Goal: Information Seeking & Learning: Learn about a topic

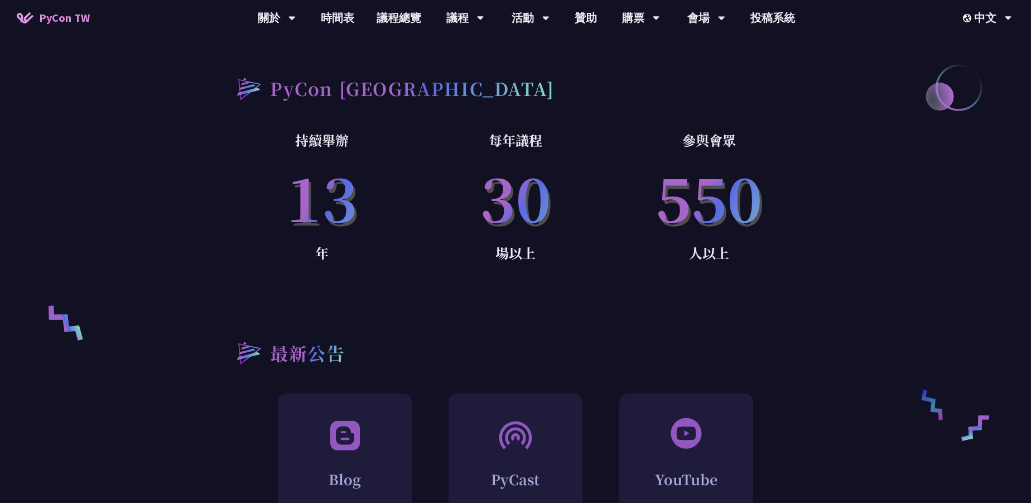
click at [501, 242] on p "場以上" at bounding box center [516, 253] width 194 height 22
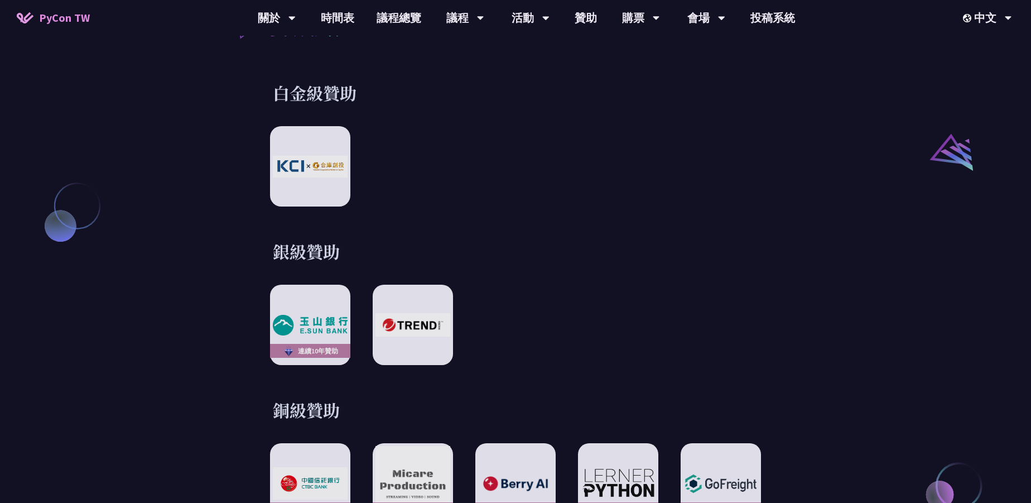
scroll to position [1387, 0]
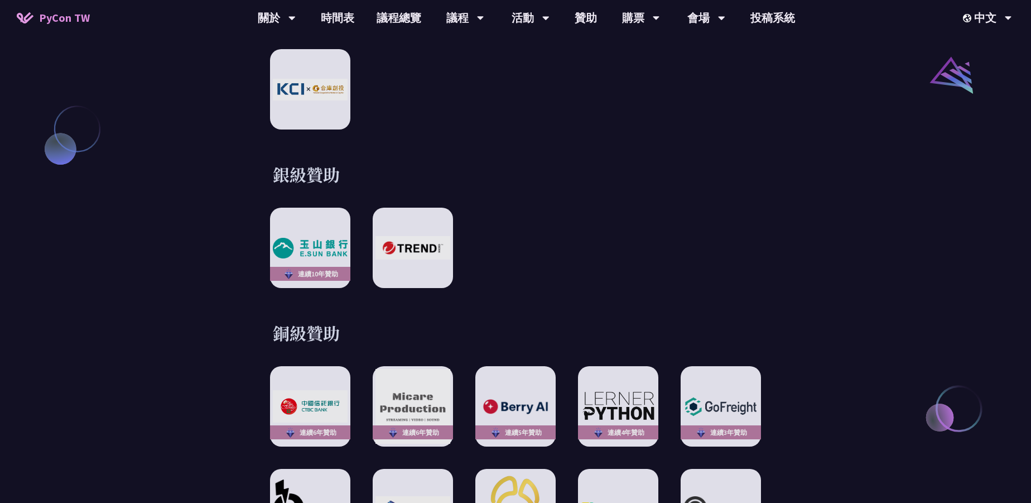
click at [520, 231] on div "連續10年贊助" at bounding box center [515, 248] width 491 height 80
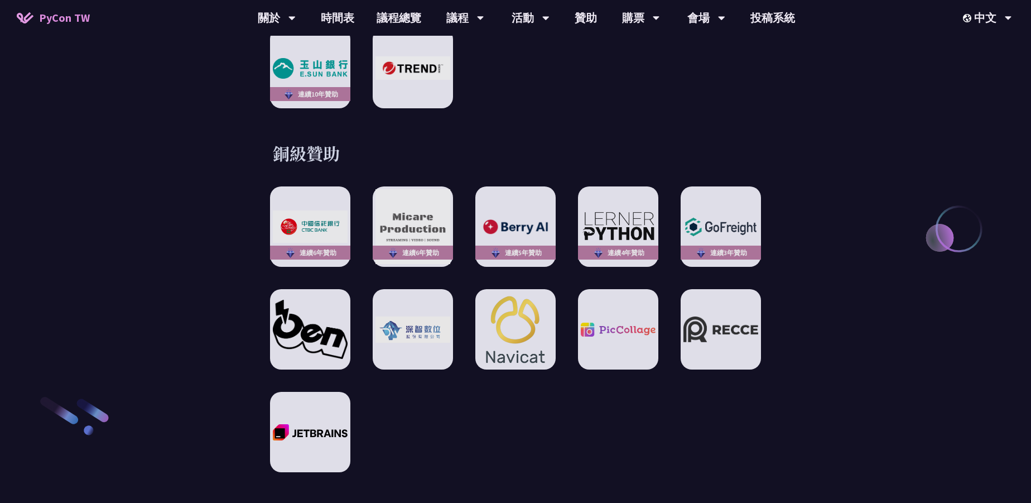
scroll to position [1657, 0]
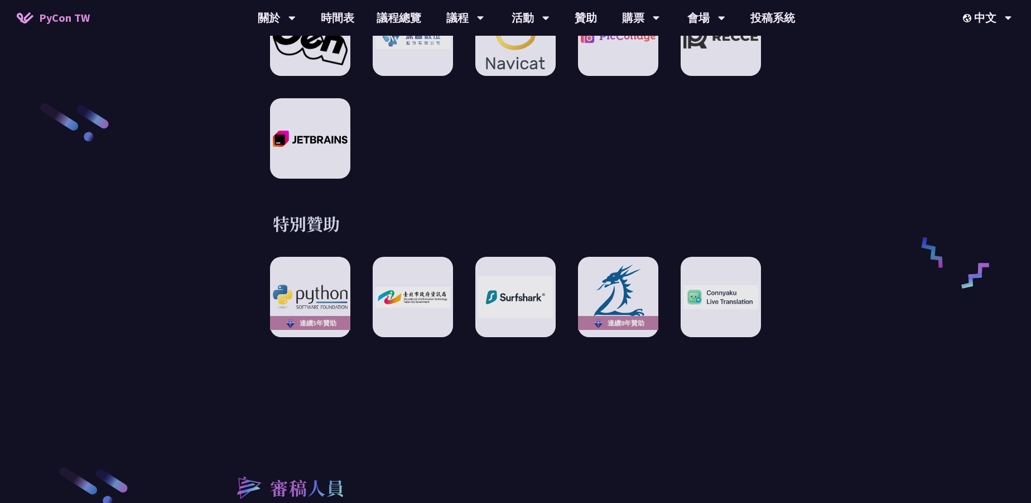
click at [237, 224] on div "特別贊助 連續5年贊助 連續8年贊助" at bounding box center [515, 274] width 580 height 125
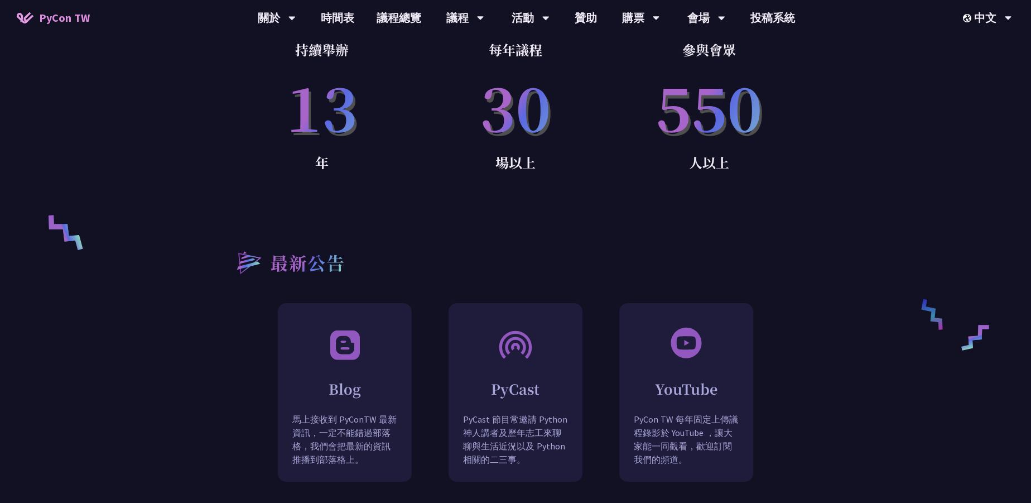
scroll to position [0, 0]
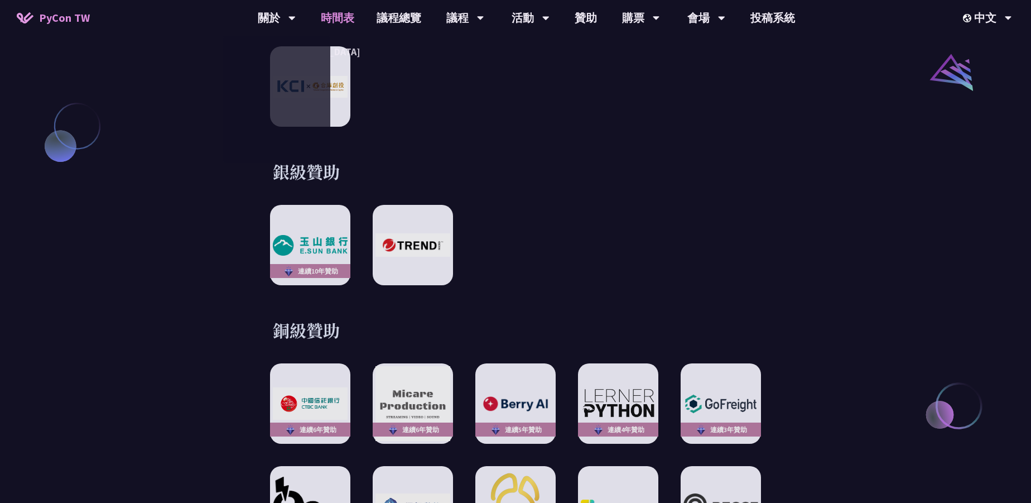
scroll to position [1488, 0]
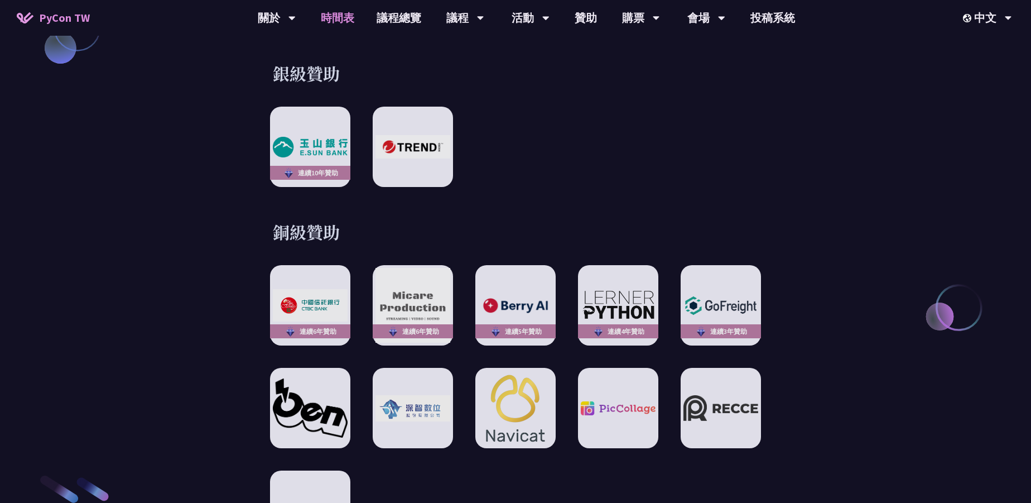
click at [352, 25] on link "時間表" at bounding box center [338, 18] width 56 height 36
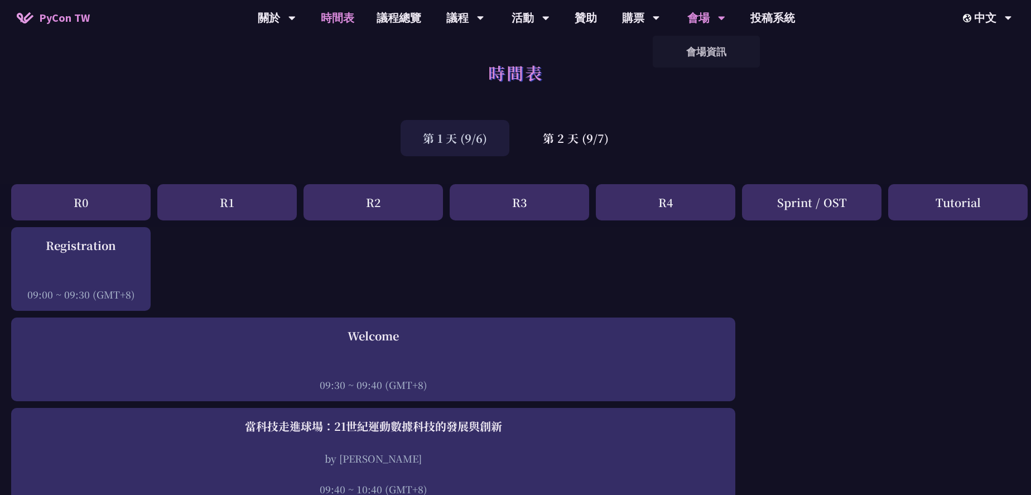
click at [296, 21] on icon at bounding box center [292, 17] width 7 height 11
click at [709, 50] on link "會場資訊" at bounding box center [706, 52] width 107 height 26
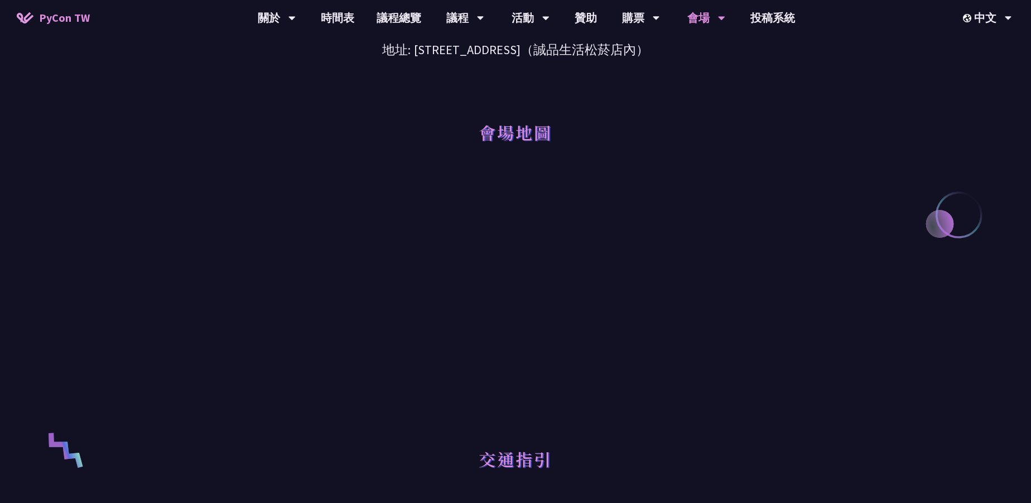
scroll to position [101, 0]
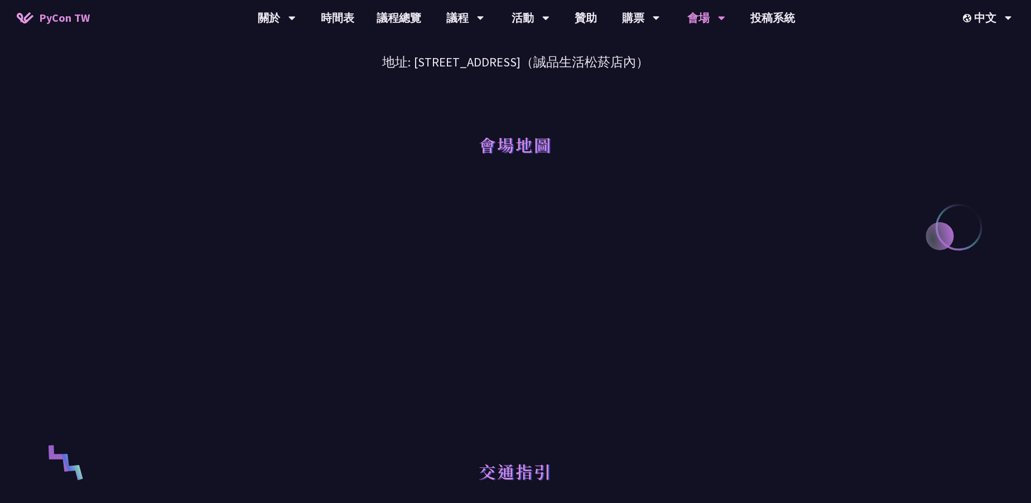
click at [765, 192] on div at bounding box center [515, 311] width 580 height 251
drag, startPoint x: 727, startPoint y: 166, endPoint x: 717, endPoint y: 161, distance: 11.2
drag, startPoint x: 717, startPoint y: 161, endPoint x: 660, endPoint y: 147, distance: 58.7
click at [662, 147] on div "會場地圖" at bounding box center [515, 129] width 580 height 114
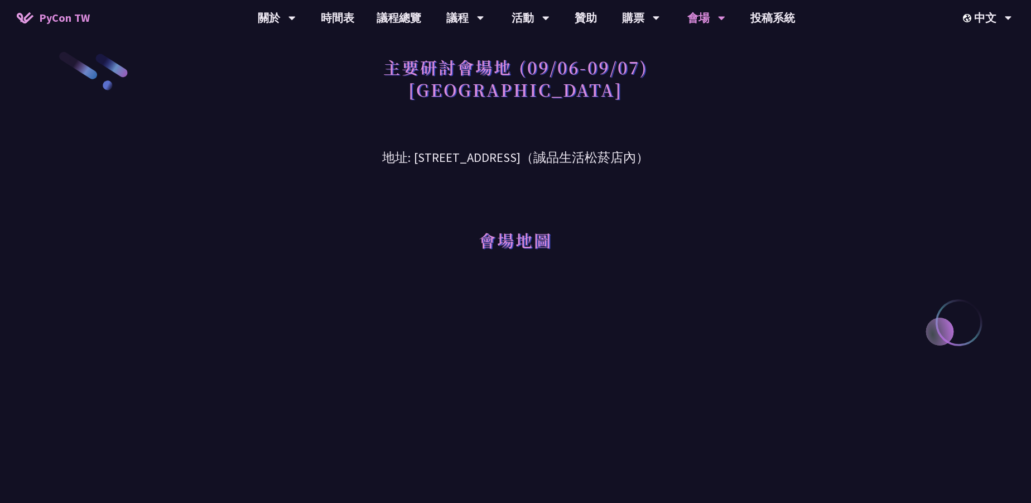
scroll to position [0, 0]
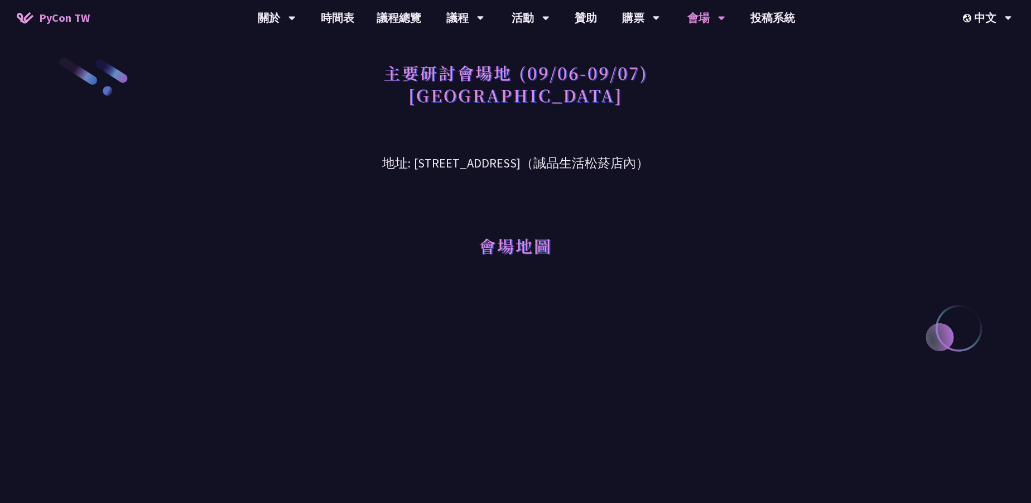
click at [495, 172] on h3 "地址: [STREET_ADDRESS]（誠品生活松菸店內）" at bounding box center [515, 155] width 580 height 36
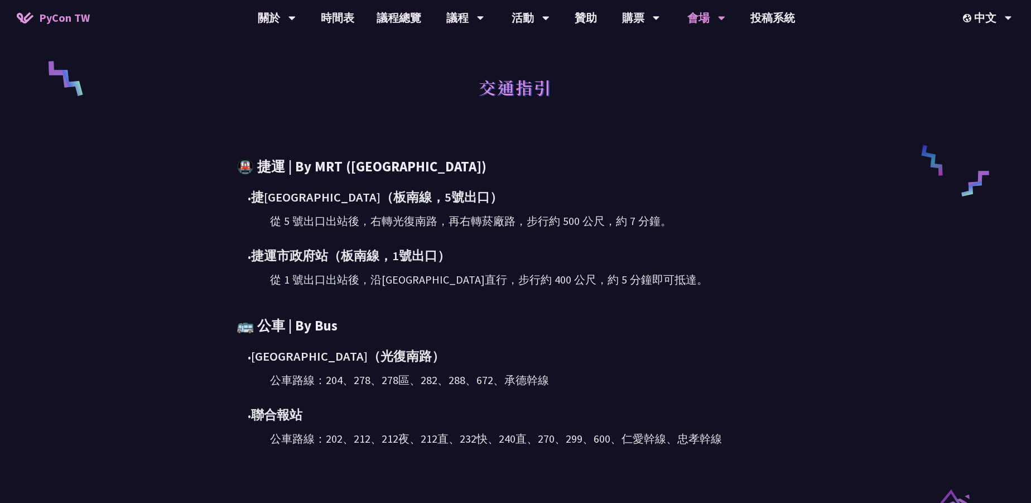
scroll to position [473, 0]
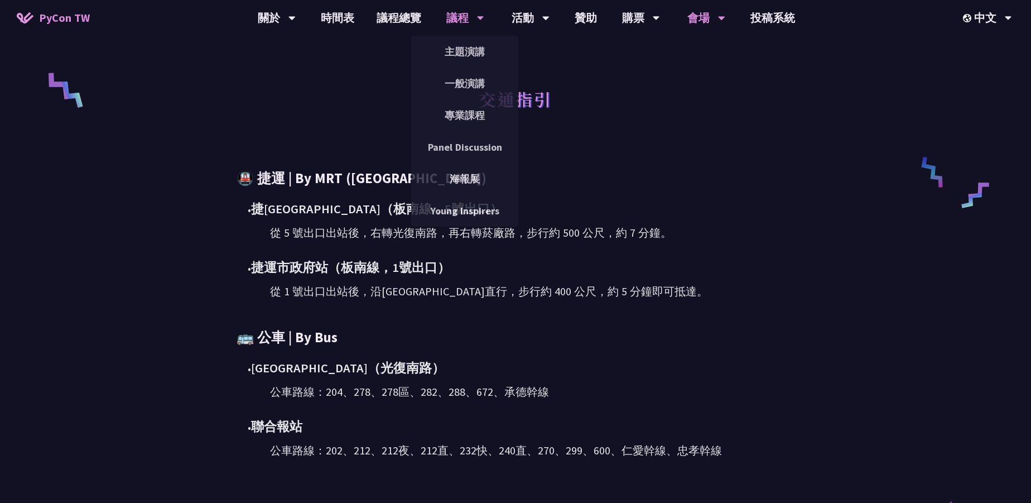
click at [444, 23] on div "議程 主題演講 一般演講 專業課程 Panel Discussion 海報展 Young Inspirers" at bounding box center [465, 18] width 66 height 36
click at [455, 51] on link "主題演講" at bounding box center [464, 52] width 107 height 26
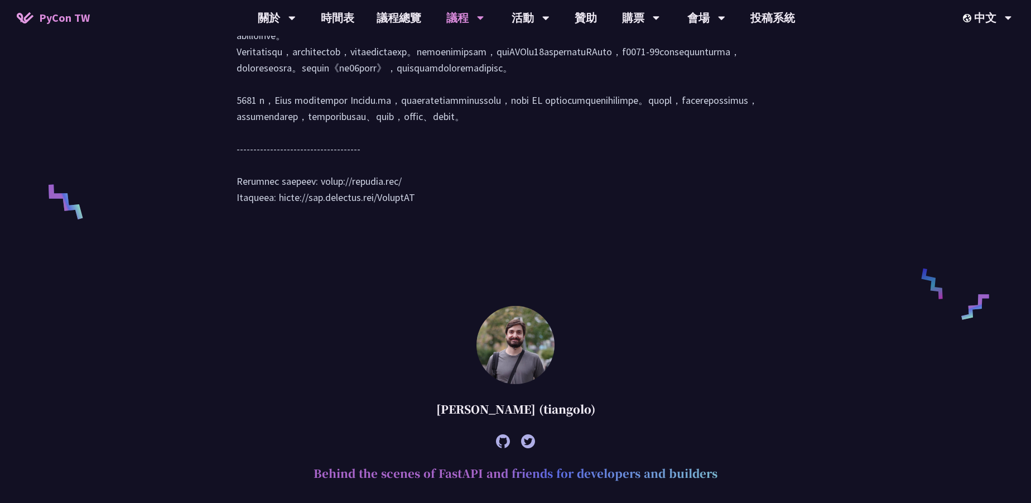
scroll to position [778, 0]
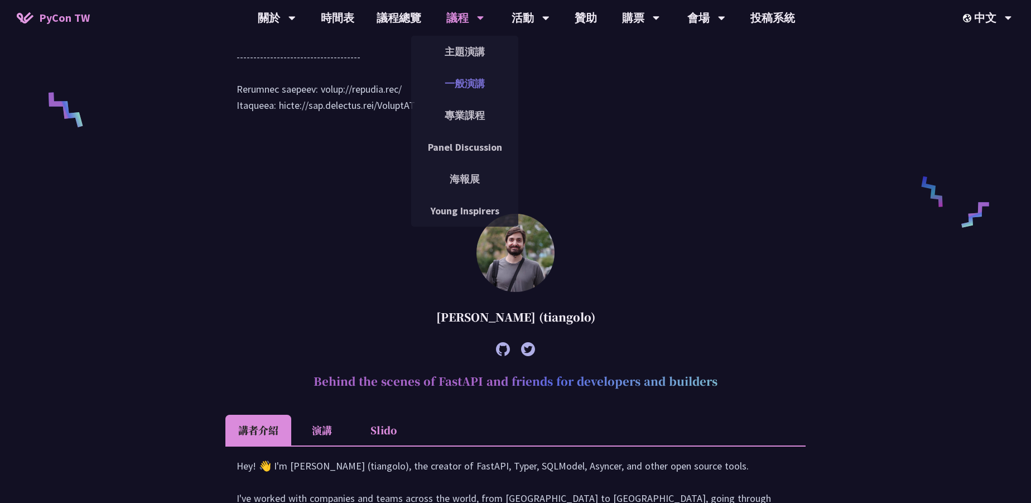
click at [465, 79] on link "一般演講" at bounding box center [464, 83] width 107 height 26
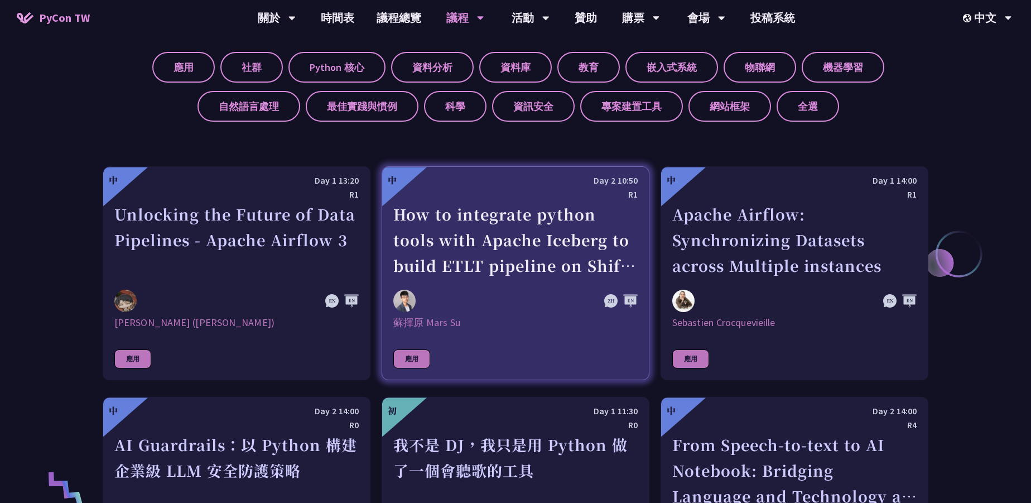
scroll to position [439, 0]
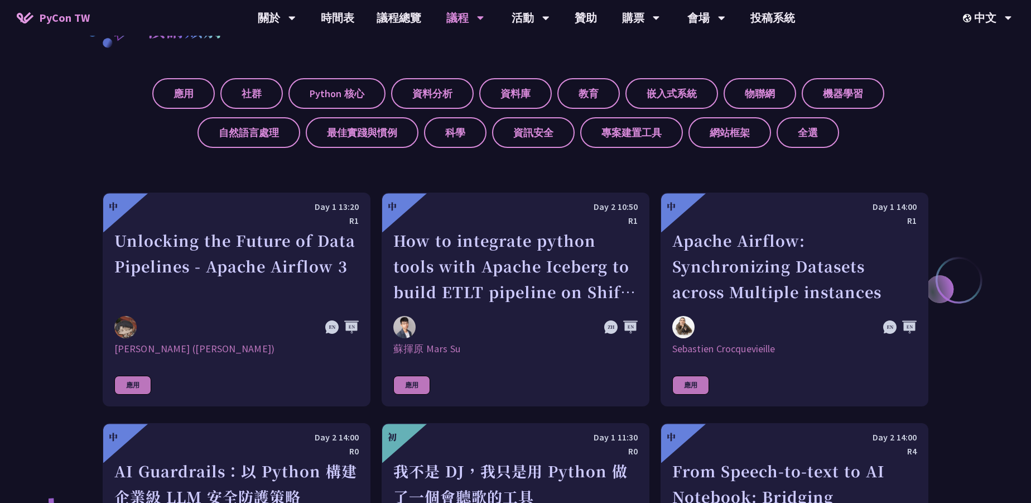
click at [352, 111] on div "應用 社群 Python 核心 資料分析 資料庫 教育 嵌入式系統 物聯網 機器學習 自然語言處理 最佳實踐與慣例 科學 資訊安全 專案建置工具 網站框架 全選" at bounding box center [516, 109] width 826 height 78
click at [348, 100] on label "Python 核心" at bounding box center [337, 93] width 97 height 31
click at [0, 0] on input "Python 核心" at bounding box center [0, 0] width 0 height 0
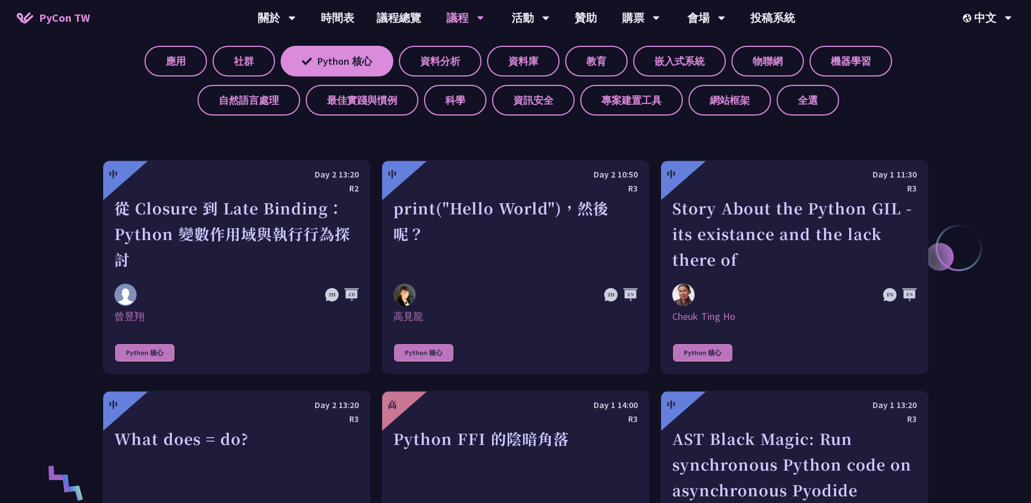
scroll to position [507, 0]
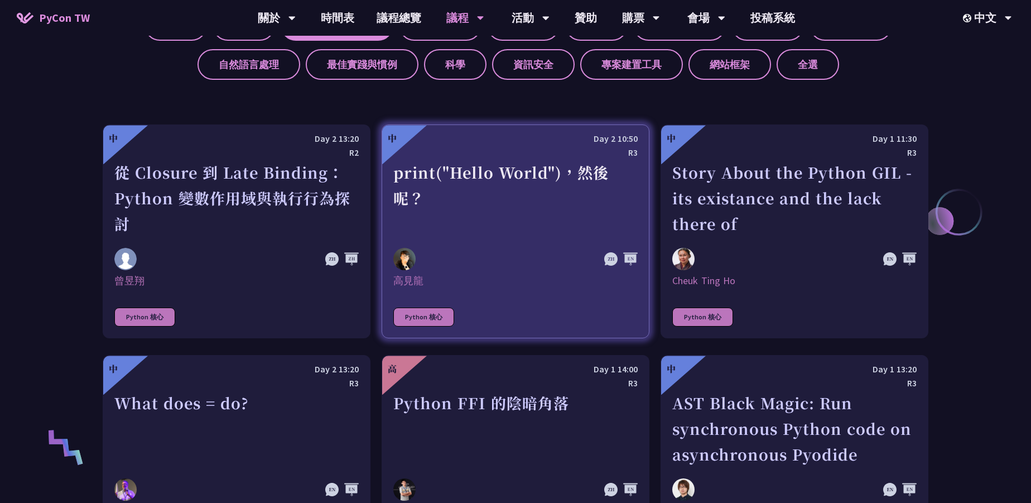
click at [407, 270] on link "中 Day 2 10:50 R3 print("Hello World")，然後呢？ [DEMOGRAPHIC_DATA] Python 核心" at bounding box center [516, 231] width 268 height 214
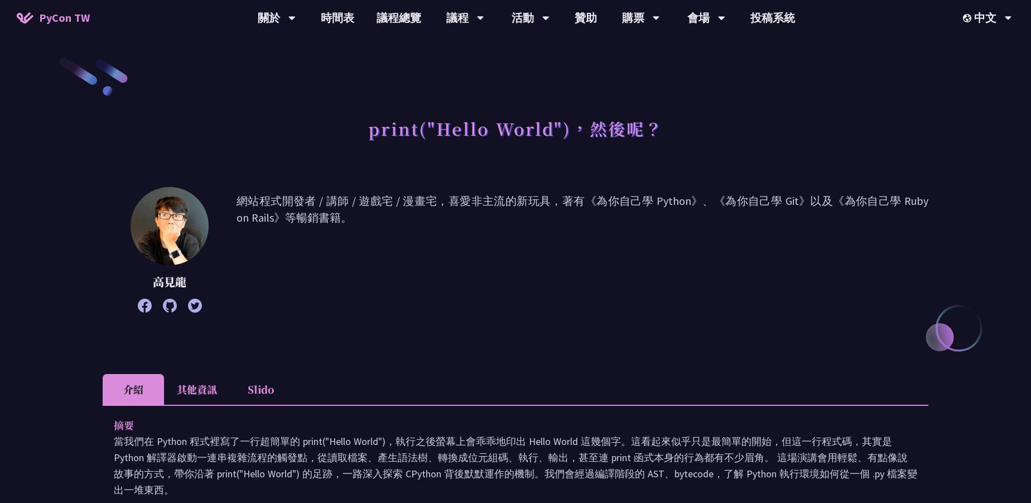
drag, startPoint x: 368, startPoint y: 225, endPoint x: 254, endPoint y: 196, distance: 116.9
click at [256, 197] on p "網站程式開發者 / 講師 / 遊戲宅 / 漫畫宅，喜愛非主流的新玩具，著有《為你自己學 Python》、《為你自己學 Git》以及《為你自己學 Ruby on…" at bounding box center [583, 250] width 692 height 114
click at [306, 206] on p "網站程式開發者 / 講師 / 遊戲宅 / 漫畫宅，喜愛非主流的新玩具，著有《為你自己學 Python》、《為你自己學 Git》以及《為你自己學 Ruby on…" at bounding box center [583, 250] width 692 height 114
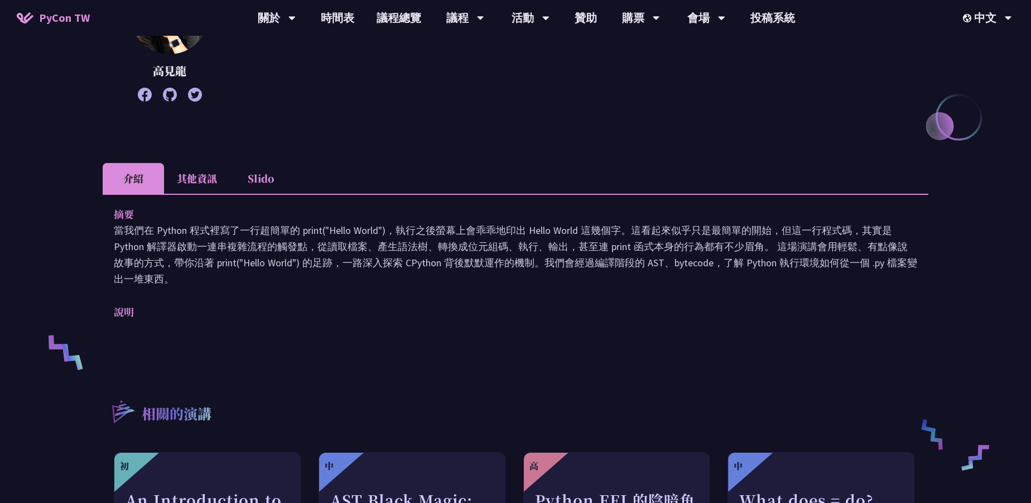
scroll to position [237, 0]
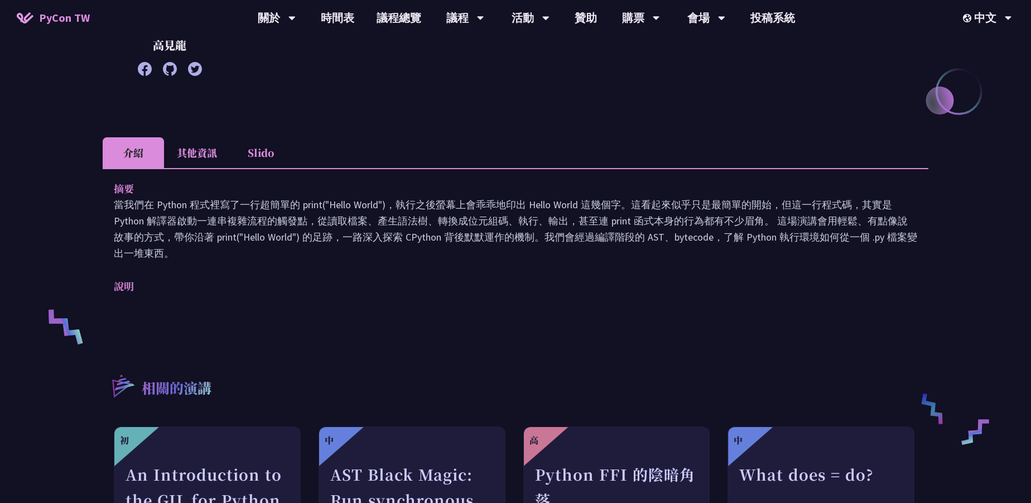
click at [193, 151] on li "其他資訊" at bounding box center [197, 152] width 66 height 31
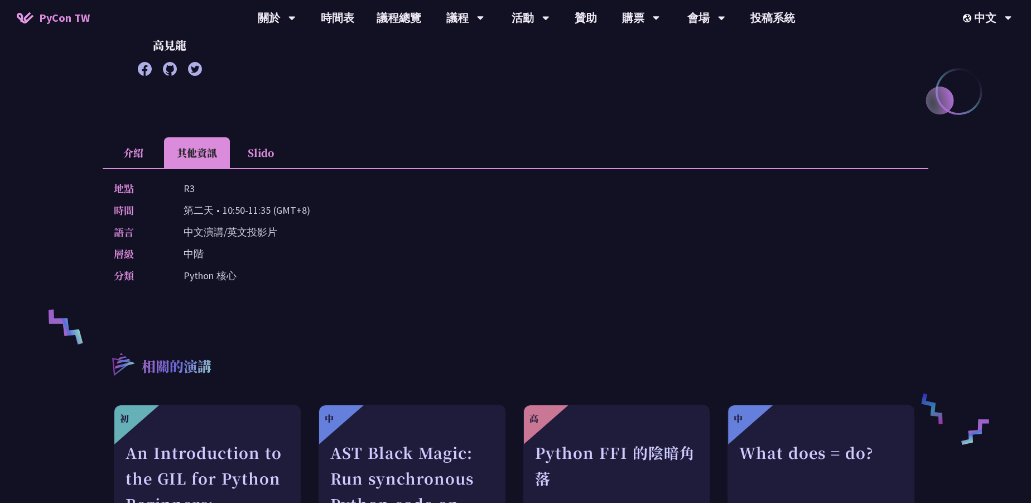
click at [235, 153] on li "Slido" at bounding box center [260, 152] width 61 height 31
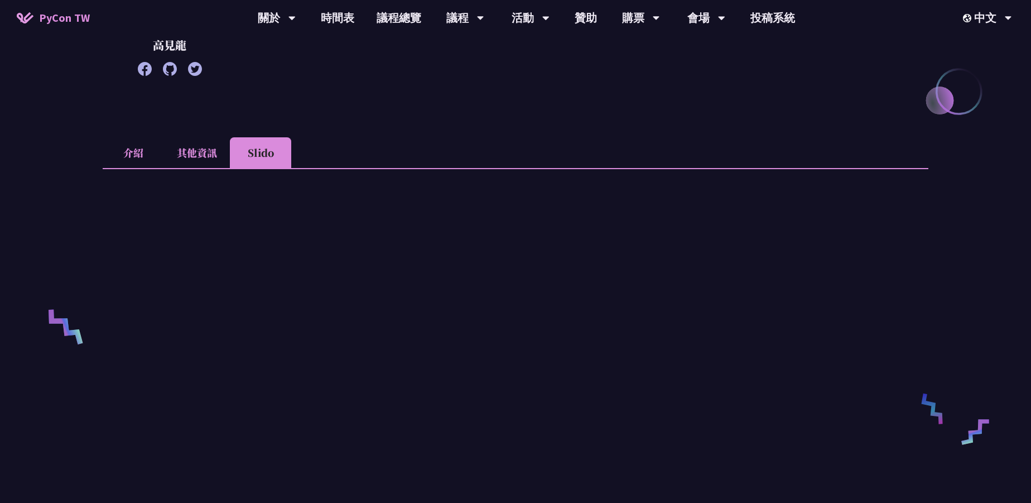
click at [166, 150] on li "其他資訊" at bounding box center [197, 152] width 66 height 31
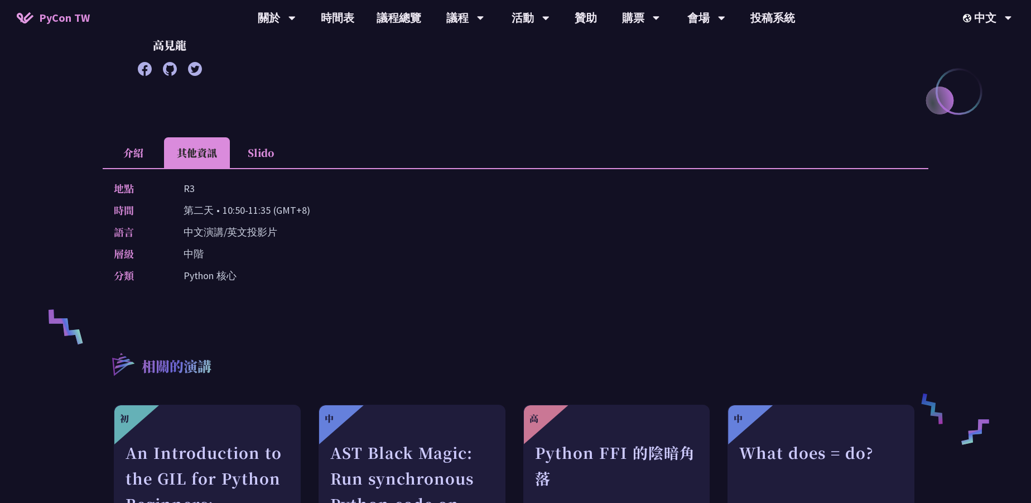
click at [126, 147] on li "介紹" at bounding box center [133, 152] width 61 height 31
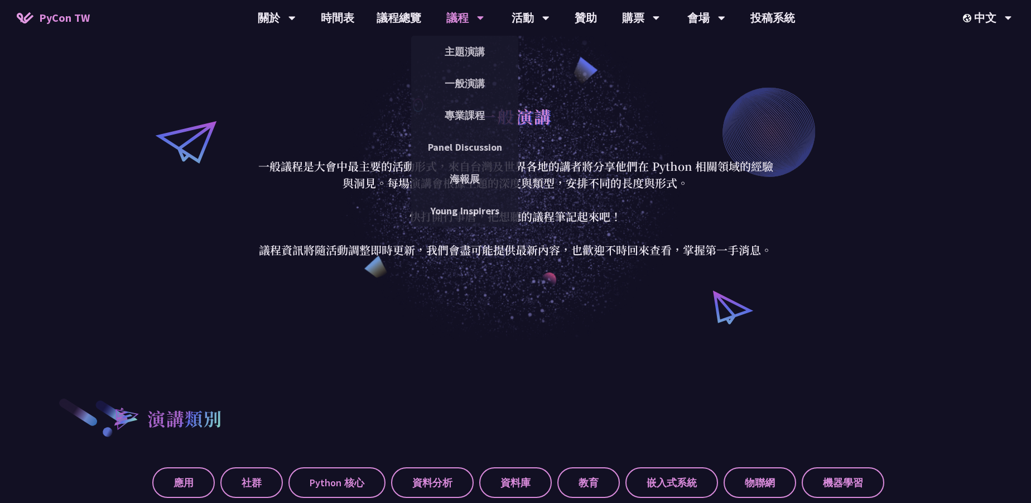
scroll to position [49, 0]
click at [460, 75] on link "一般演講" at bounding box center [464, 83] width 107 height 26
click at [463, 111] on link "專業課程" at bounding box center [464, 115] width 107 height 26
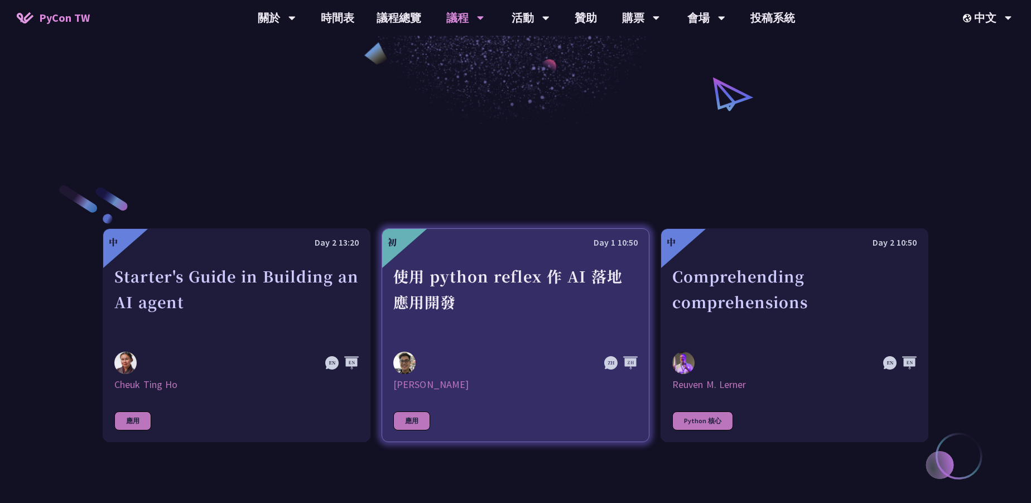
scroll to position [439, 0]
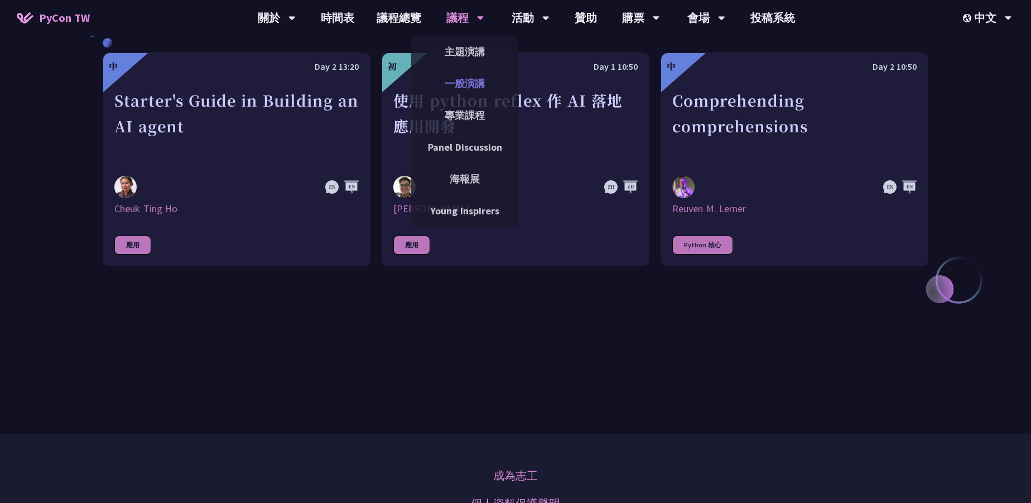
click at [476, 87] on link "一般演講" at bounding box center [464, 83] width 107 height 26
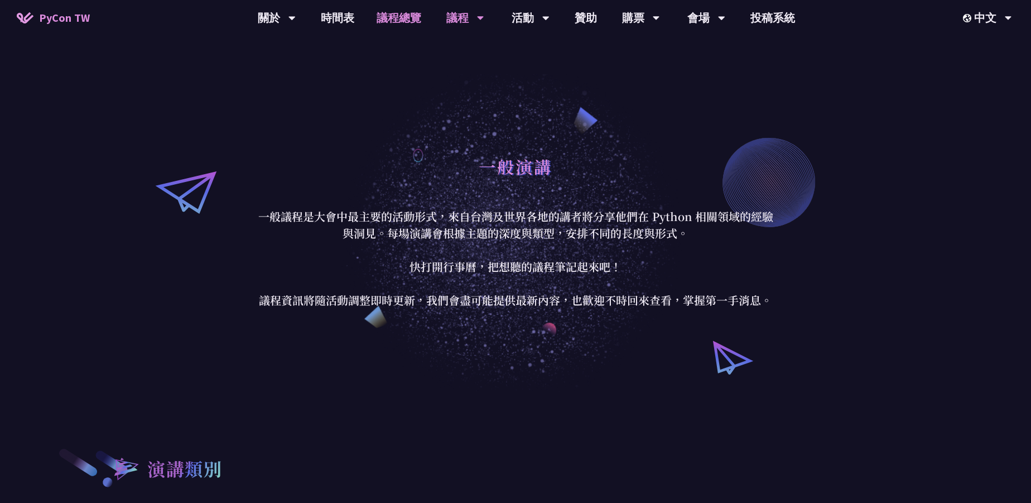
click at [400, 19] on link "議程總覽" at bounding box center [399, 18] width 67 height 36
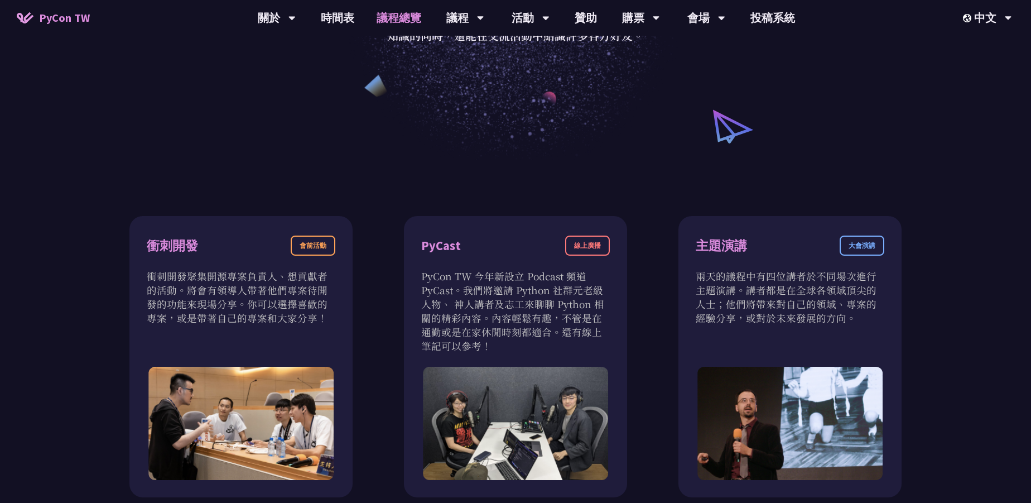
scroll to position [304, 0]
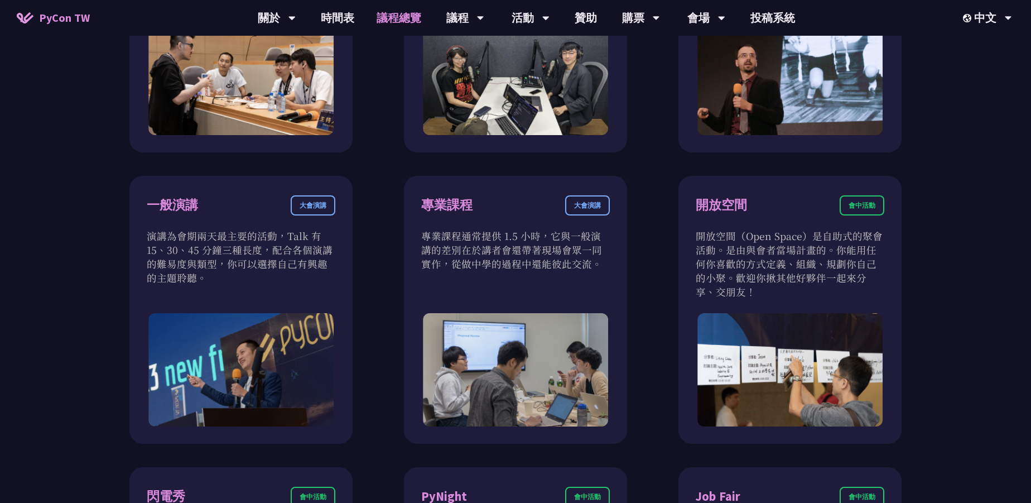
scroll to position [710, 0]
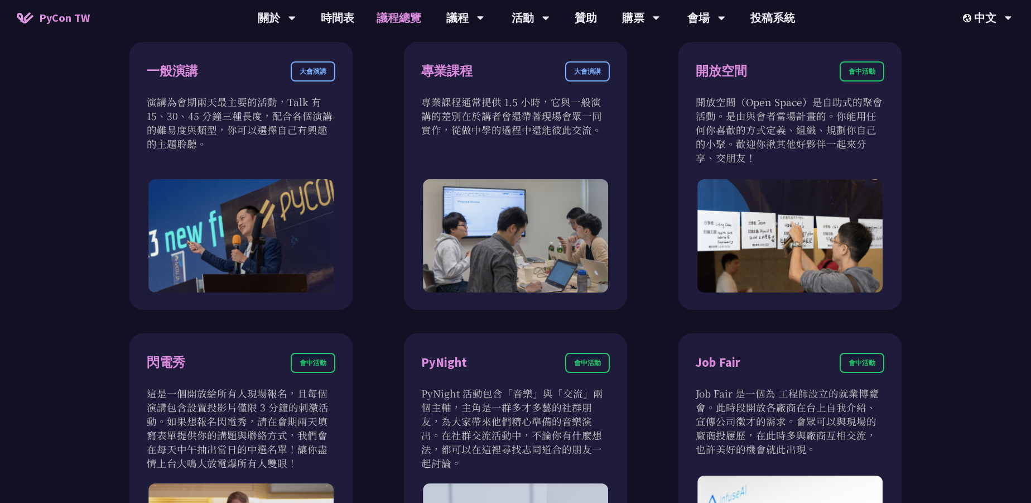
click at [664, 198] on div "衝刺開發 會前活動 衝刺開發聚集開源專案負責人、想貢獻者的活動。將會有領導人帶著他們專案待開發的功能來現場分享。你可以選擇喜歡的專案，或是帶著自己的專案和大家…" at bounding box center [516, 175] width 804 height 877
drag, startPoint x: 664, startPoint y: 198, endPoint x: 652, endPoint y: 194, distance: 12.9
click at [652, 194] on div "衝刺開發 會前活動 衝刺開發聚集開源專案負責人、想貢獻者的活動。將會有領導人帶著他們專案待開發的功能來現場分享。你可以選擇喜歡的專案，或是帶著自己的專案和大家…" at bounding box center [516, 175] width 804 height 877
drag, startPoint x: 659, startPoint y: 194, endPoint x: 652, endPoint y: 193, distance: 6.8
click at [652, 193] on div "衝刺開發 會前活動 衝刺開發聚集開源專案負責人、想貢獻者的活動。將會有領導人帶著他們專案待開發的功能來現場分享。你可以選擇喜歡的專案，或是帶著自己的專案和大家…" at bounding box center [516, 175] width 804 height 877
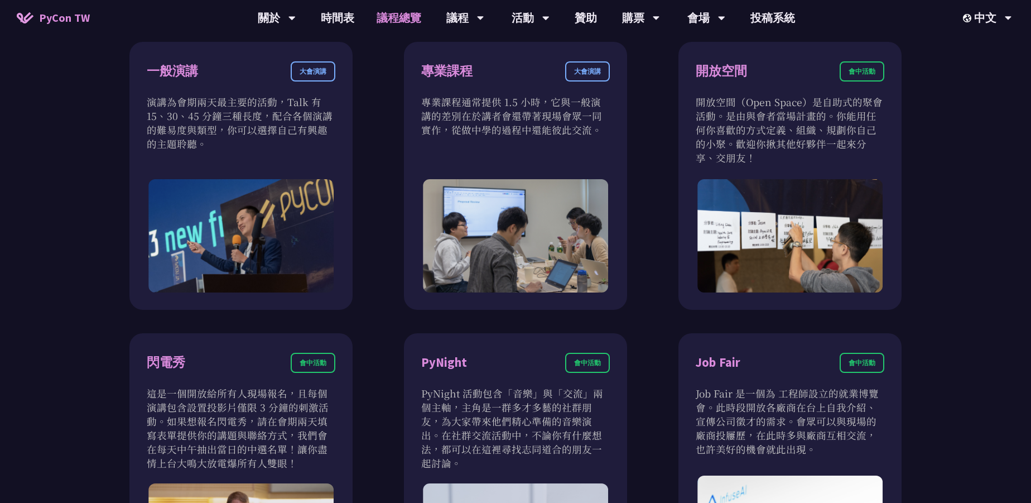
click at [660, 193] on div "衝刺開發 會前活動 衝刺開發聚集開源專案負責人、想貢獻者的活動。將會有領導人帶著他們專案待開發的功能來現場分享。你可以選擇喜歡的專案，或是帶著自己的專案和大家…" at bounding box center [516, 175] width 804 height 877
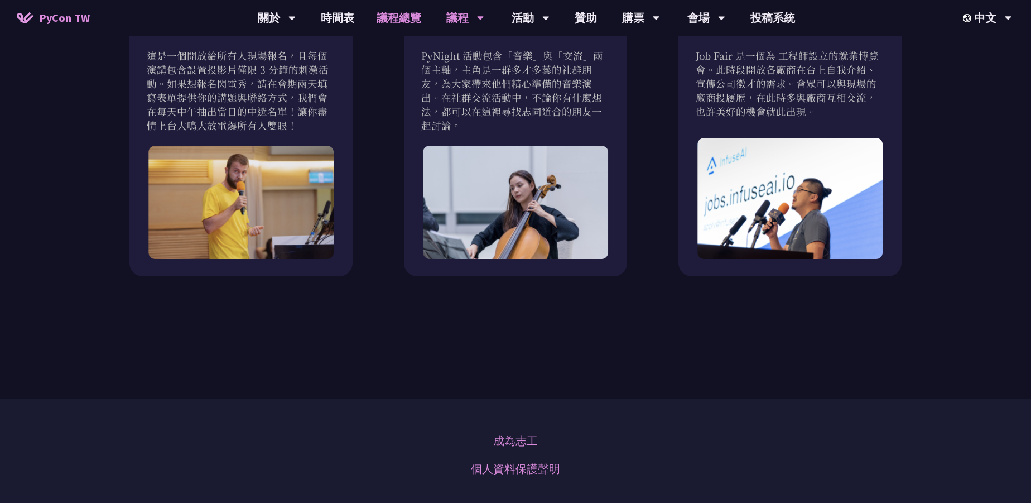
scroll to position [1048, 0]
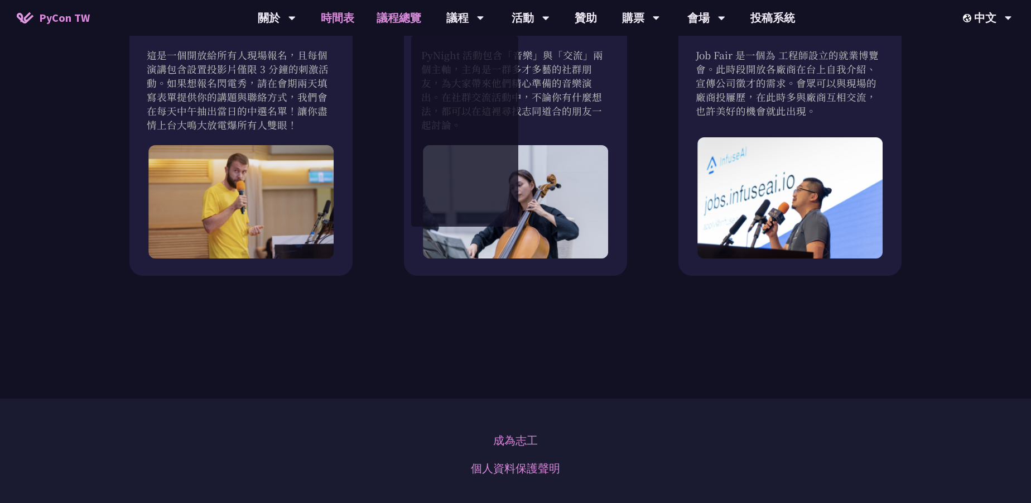
click at [339, 16] on link "時間表" at bounding box center [338, 18] width 56 height 36
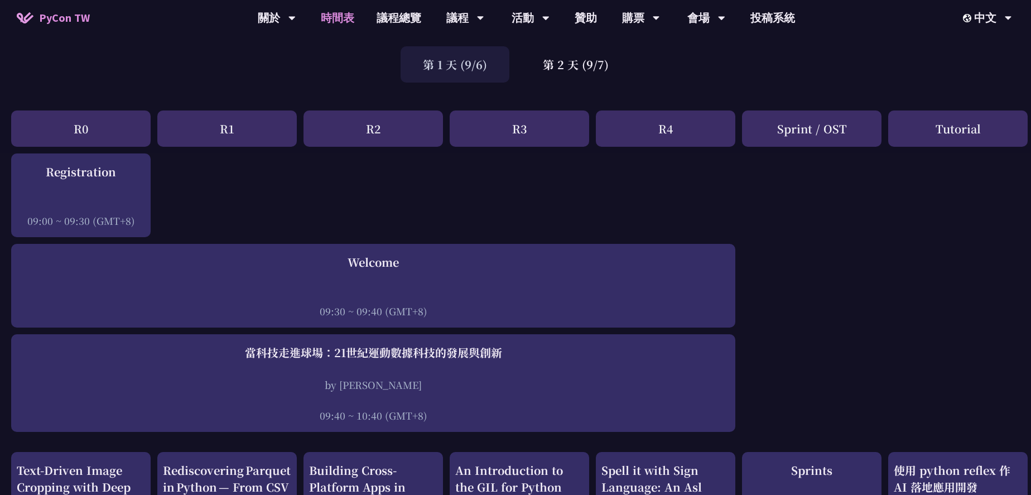
scroll to position [203, 0]
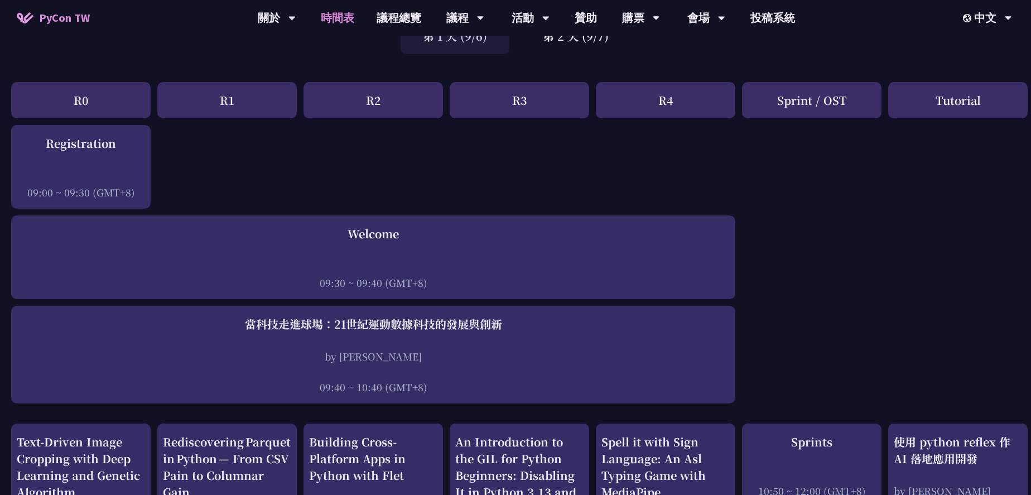
scroll to position [101, 0]
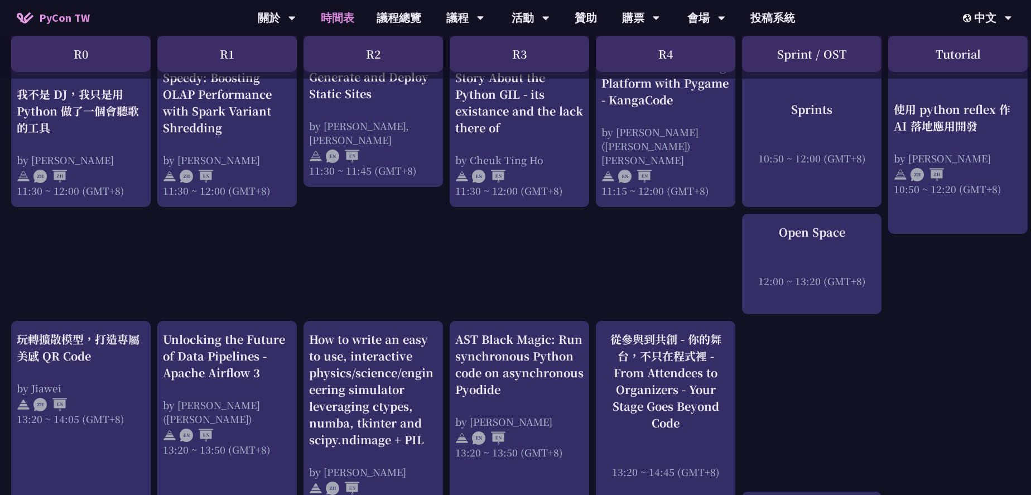
click at [638, 263] on div "An Introduction to the GIL for Python Beginners: Disabling It in Python 3.13 an…" at bounding box center [592, 429] width 1185 height 1824
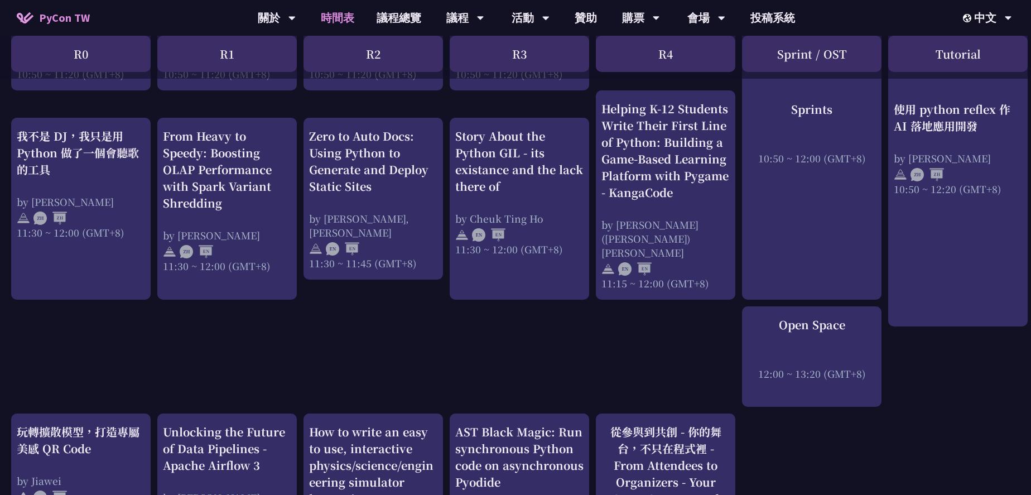
scroll to position [0, 0]
